Goal: Navigation & Orientation: Find specific page/section

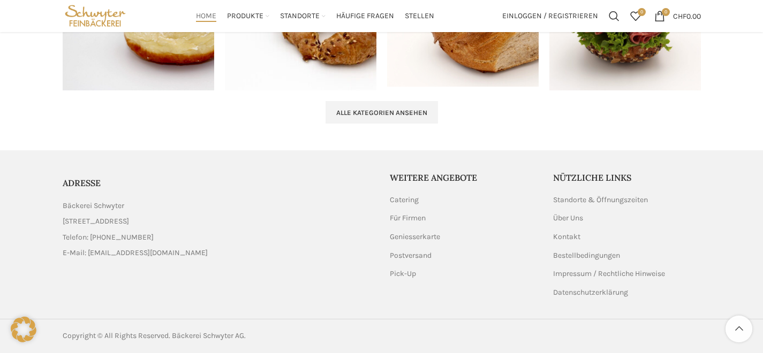
scroll to position [1217, 0]
click at [576, 274] on link "Impressum / Rechtliche Hinweise" at bounding box center [609, 274] width 113 height 11
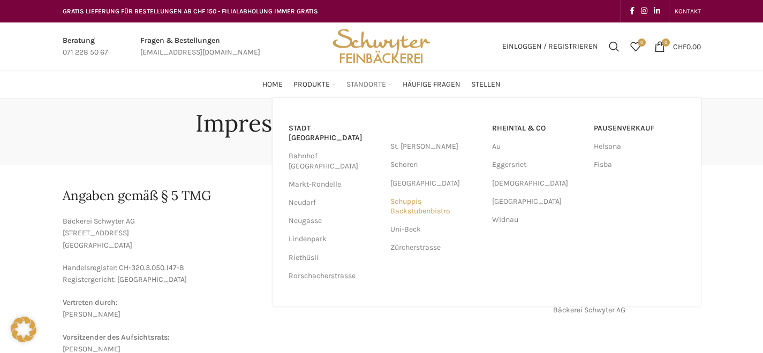
click at [410, 201] on link "Schuppis Backstubenbistro" at bounding box center [435, 207] width 91 height 28
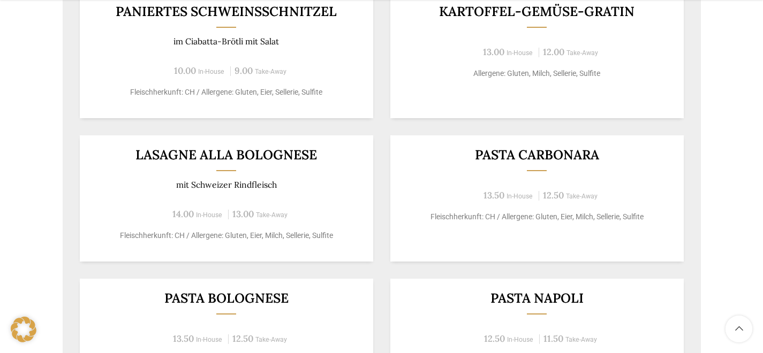
scroll to position [1129, 0]
